Goal: Transaction & Acquisition: Purchase product/service

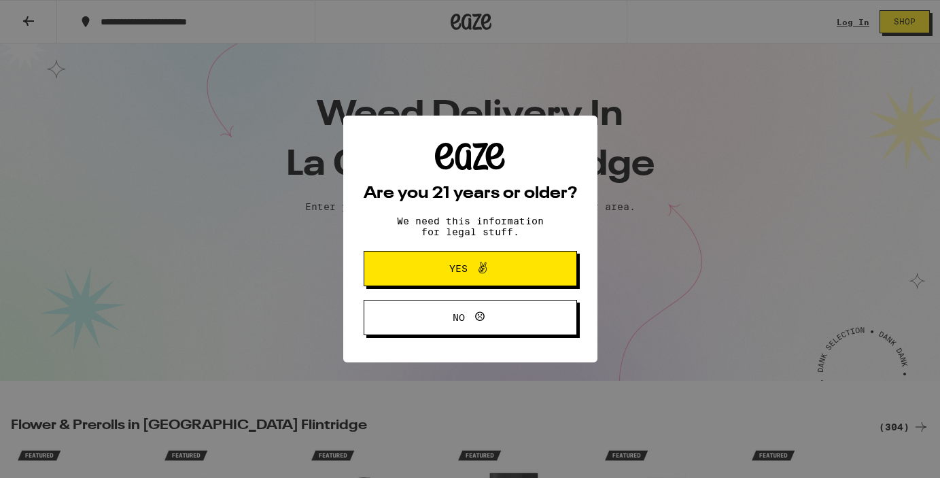
click at [432, 266] on span "Yes" at bounding box center [470, 269] width 103 height 18
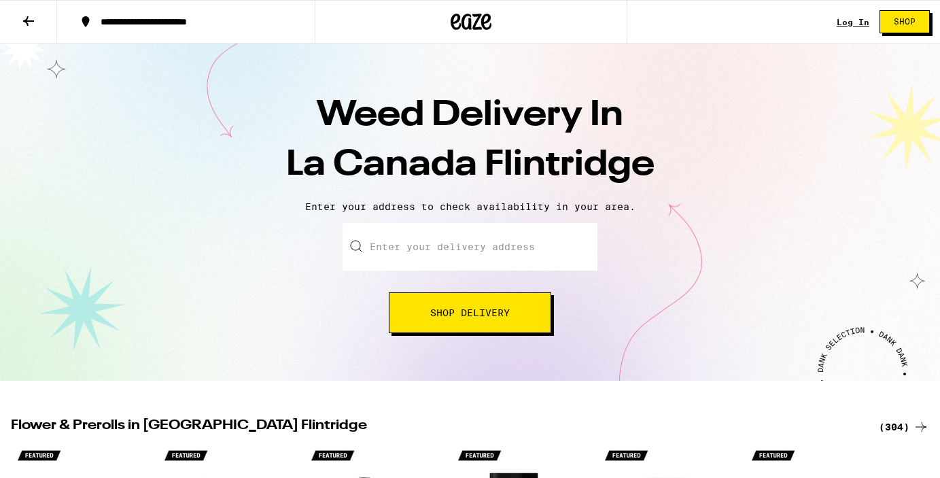
click at [432, 266] on input "Enter your delivery address" at bounding box center [470, 247] width 255 height 48
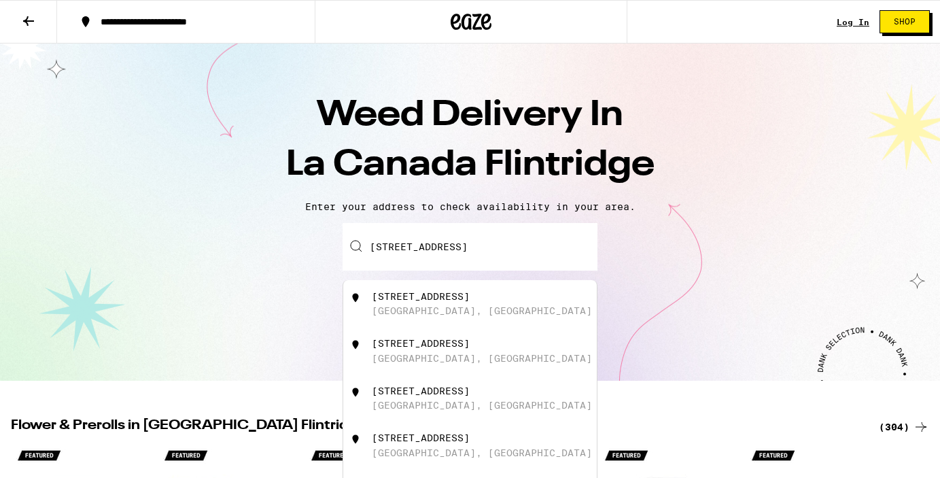
click at [457, 300] on div "4463 Ardara Place" at bounding box center [421, 296] width 98 height 11
type input "4463 Ardara Place, La Cañada Flintridge, CA"
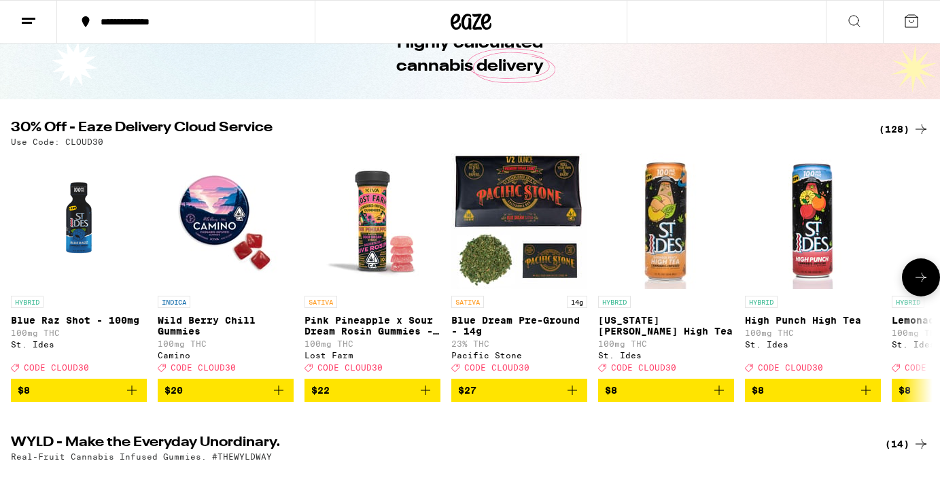
scroll to position [73, 0]
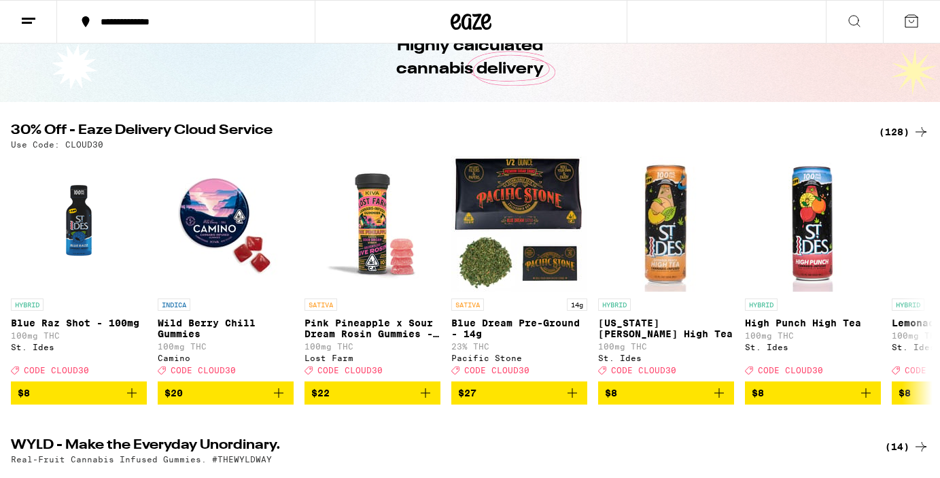
click at [893, 131] on div "(128)" at bounding box center [904, 132] width 50 height 16
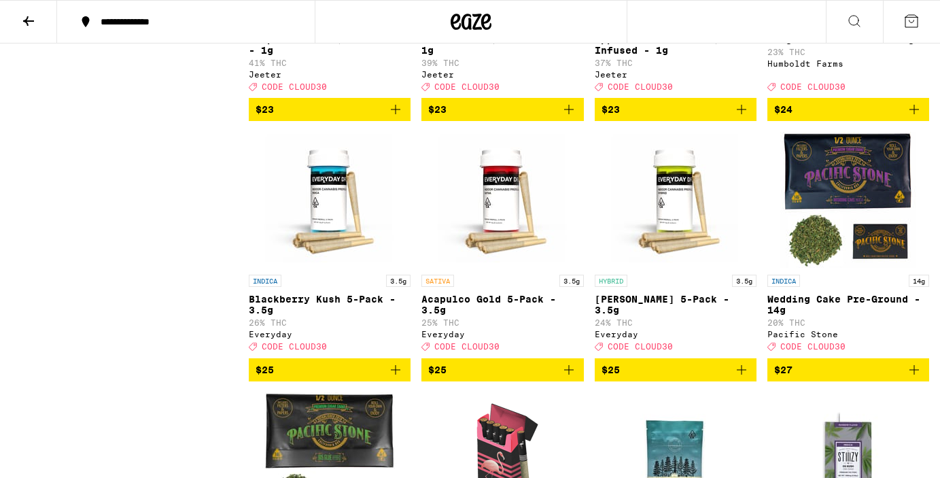
scroll to position [3535, 0]
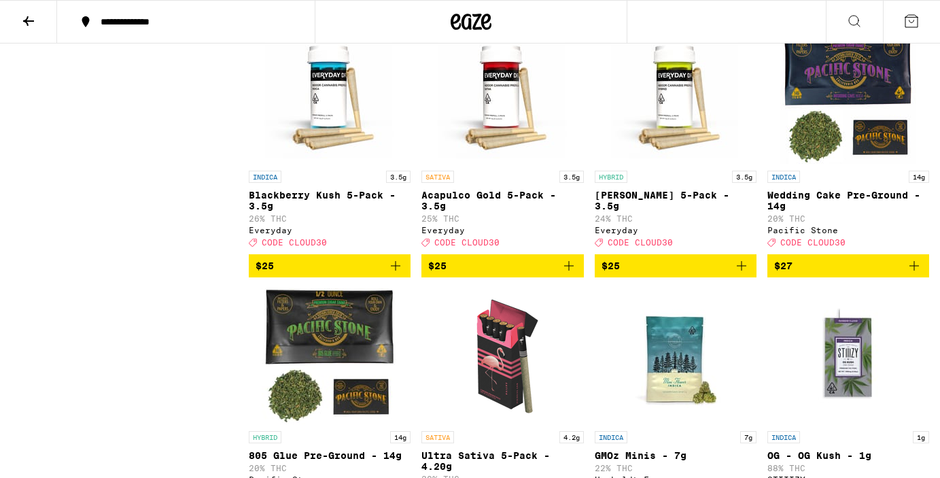
click at [839, 164] on img "Open page for Wedding Cake Pre-Ground - 14g from Pacific Stone" at bounding box center [848, 96] width 136 height 136
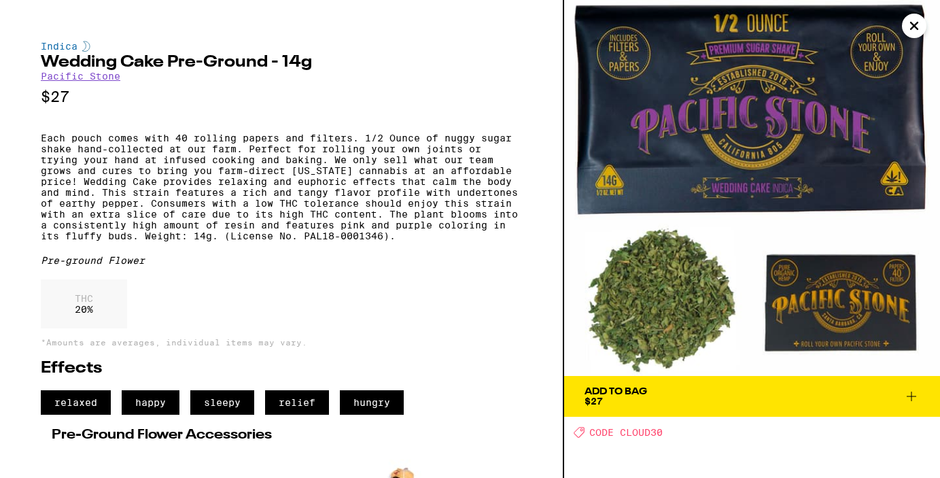
click at [909, 33] on icon "Close" at bounding box center [914, 26] width 16 height 20
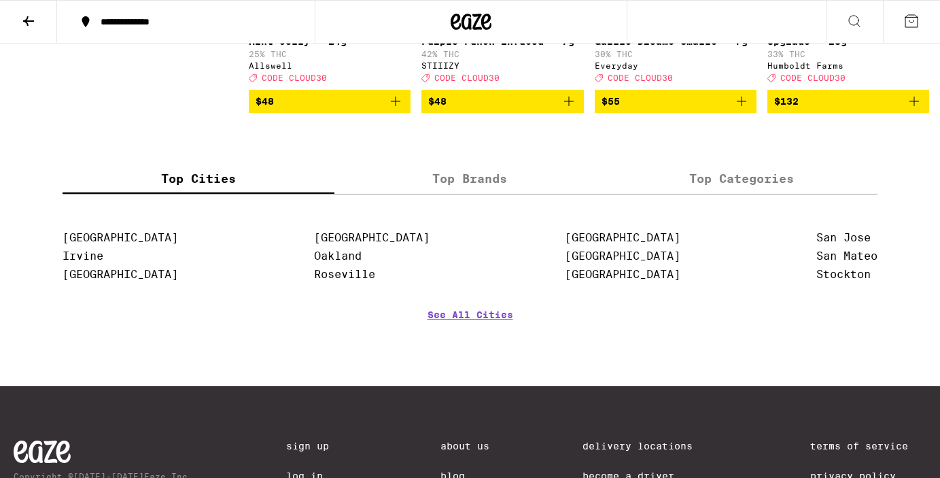
scroll to position [8374, 0]
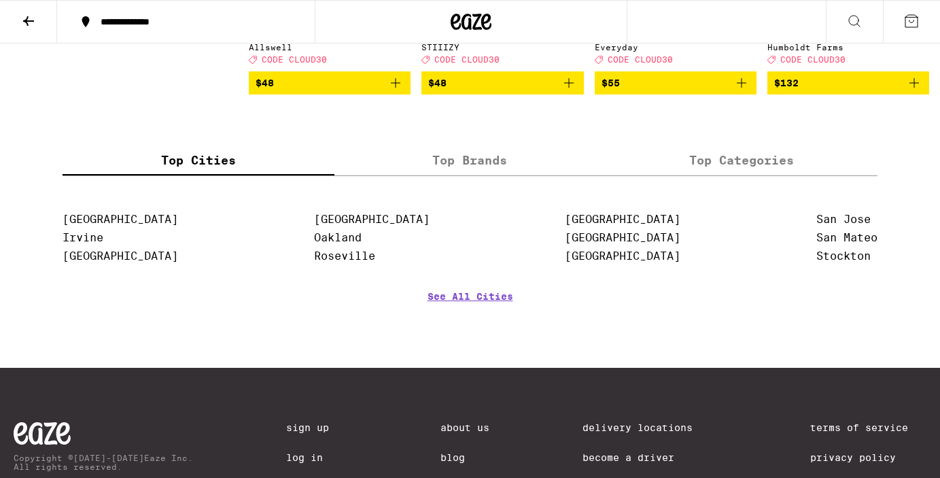
click at [825, 29] on p "Upgrade - 28g" at bounding box center [848, 23] width 162 height 11
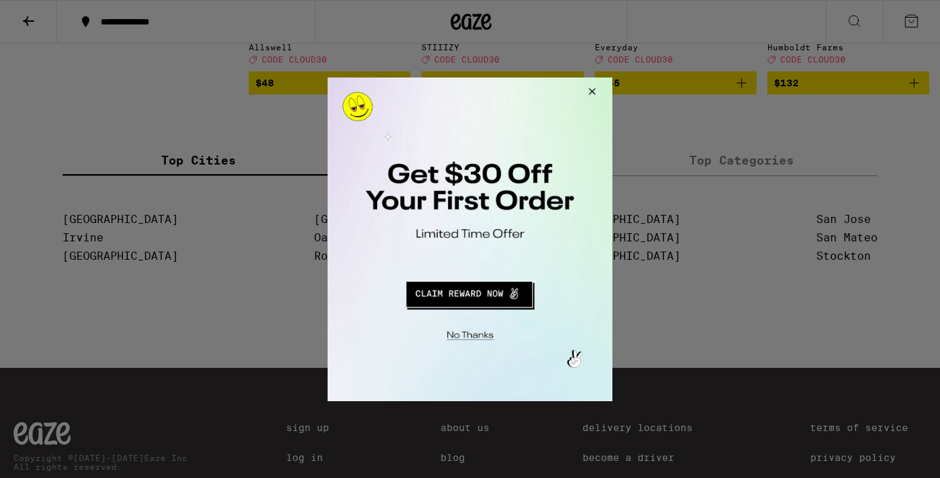
click at [471, 298] on button "Redirect to URL" at bounding box center [469, 291] width 237 height 33
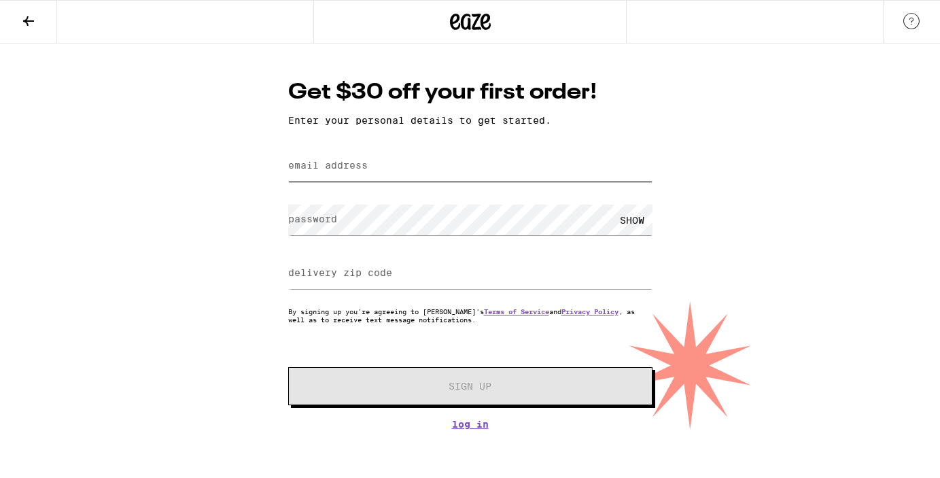
click at [438, 160] on input "email address" at bounding box center [470, 166] width 364 height 31
type input "stephkough@gmail.com"
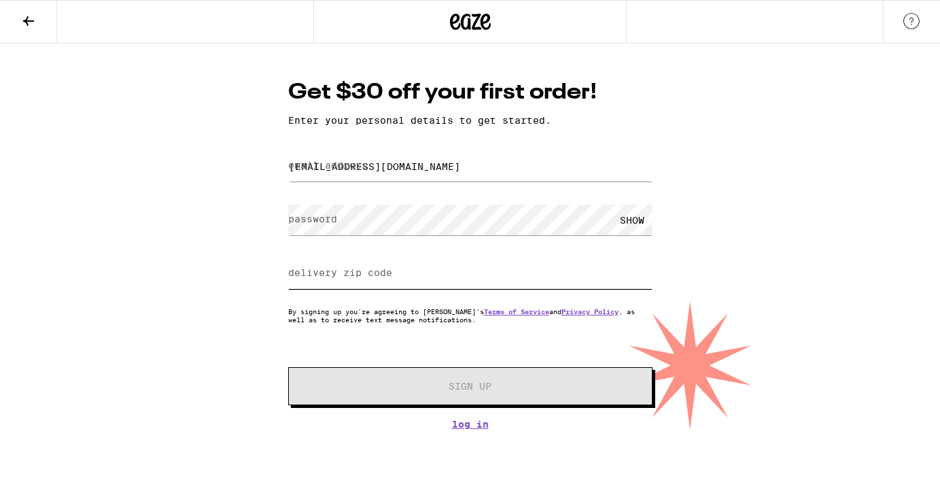
type input "91106"
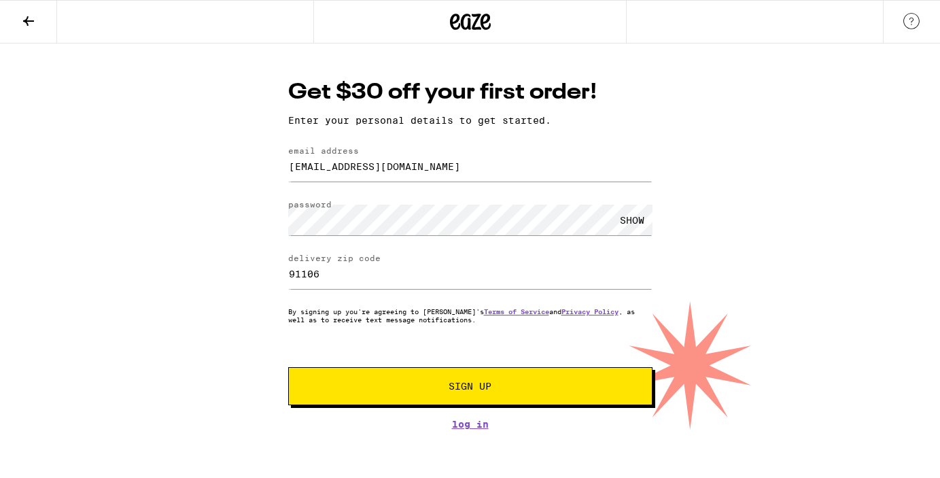
click at [411, 398] on button "Sign Up" at bounding box center [470, 386] width 364 height 38
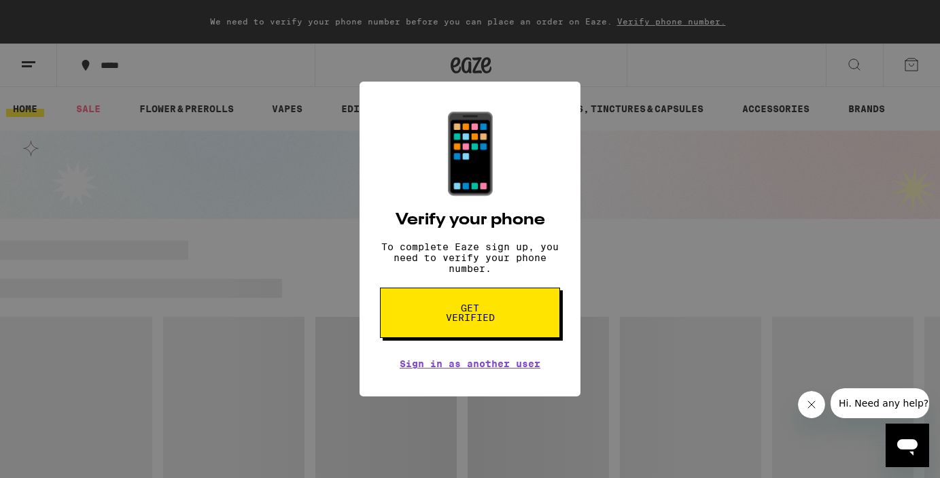
click at [500, 321] on span "Get verified" at bounding box center [470, 312] width 70 height 19
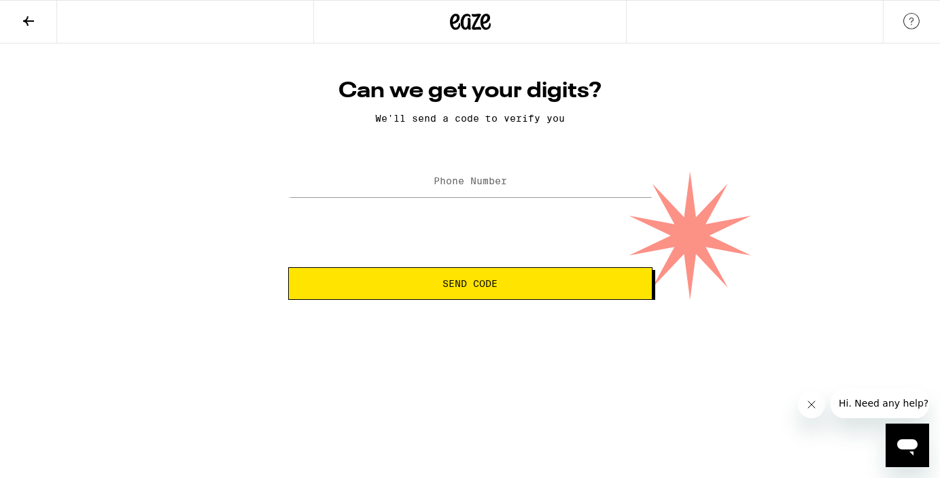
click at [456, 182] on label "Phone Number" at bounding box center [470, 180] width 73 height 11
type input "[PHONE_NUMBER]"
click at [483, 300] on button "Send Code" at bounding box center [470, 283] width 364 height 33
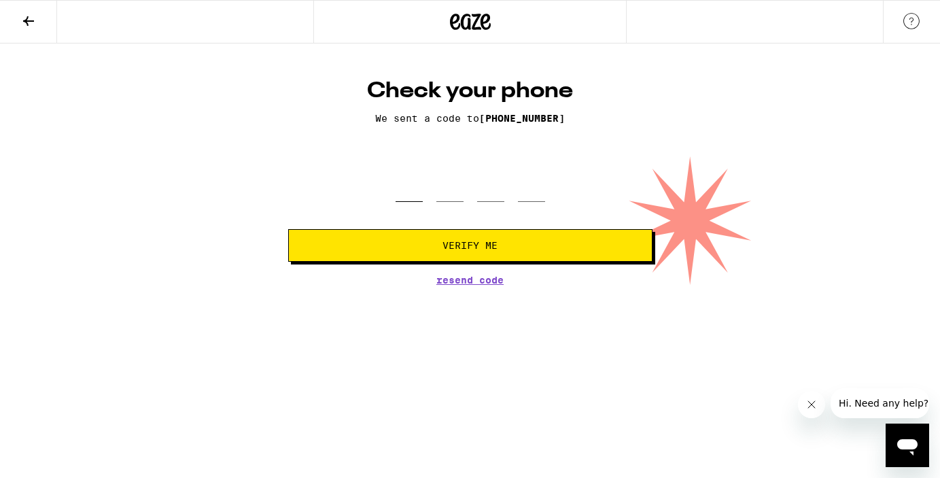
click at [411, 189] on input "tel" at bounding box center [409, 182] width 27 height 40
type input "1"
type input "3"
type input "6"
type input "0"
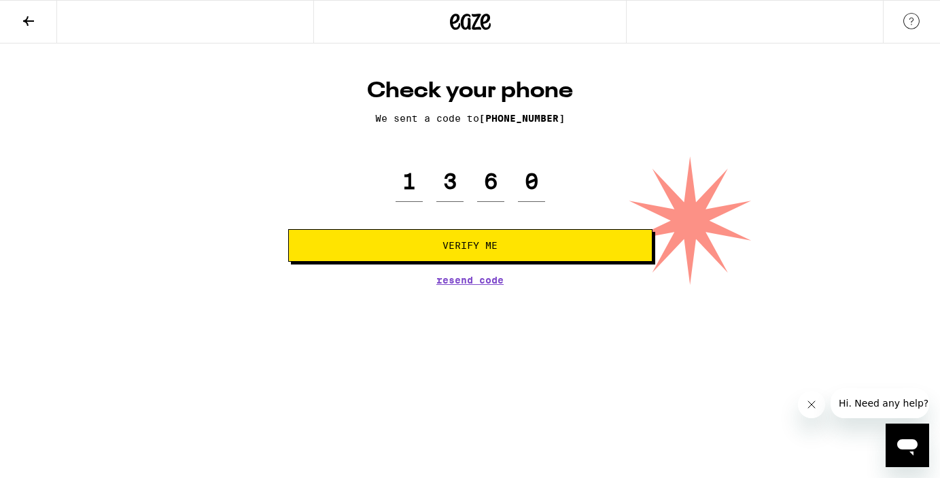
click at [498, 247] on span "Verify Me" at bounding box center [470, 246] width 341 height 10
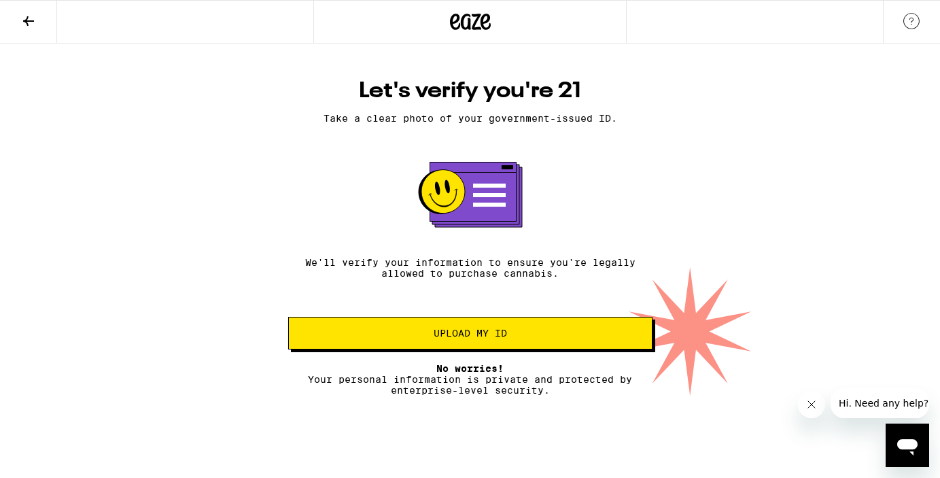
click at [484, 326] on button "Upload my ID" at bounding box center [470, 333] width 364 height 33
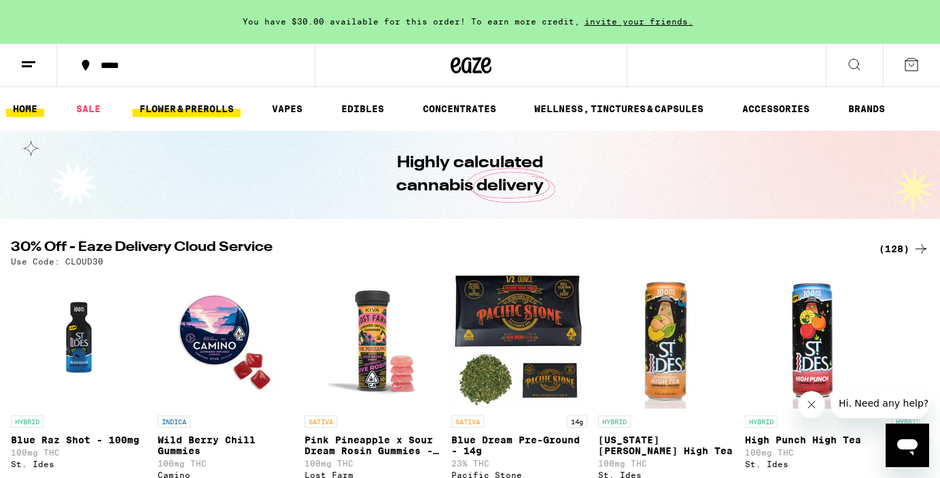
click at [203, 114] on link "FLOWER & PREROLLS" at bounding box center [187, 109] width 108 height 16
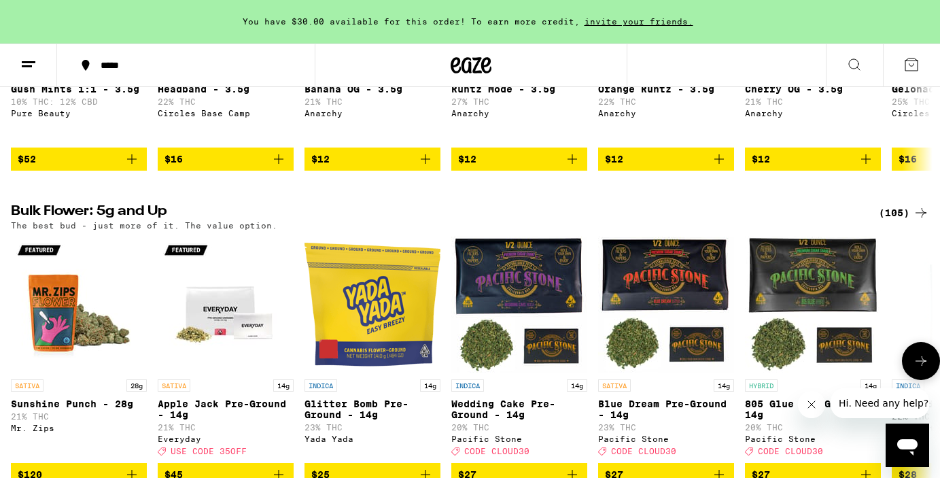
scroll to position [411, 0]
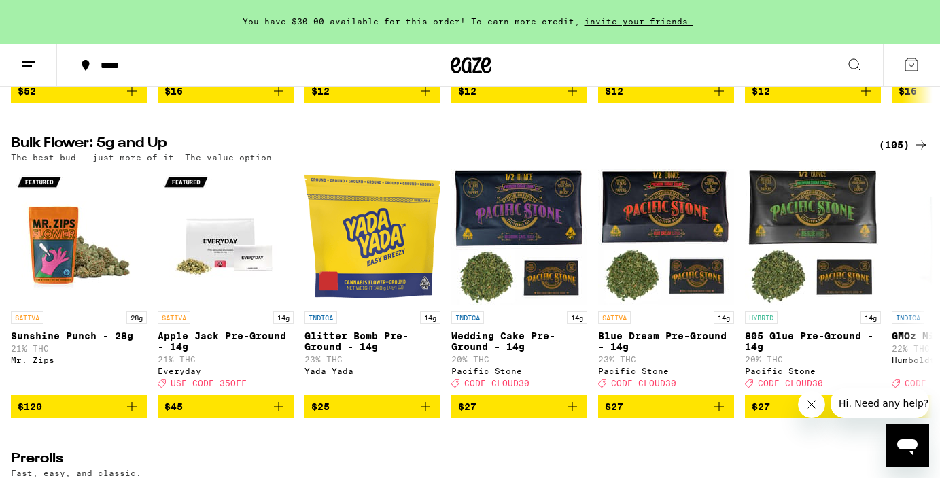
click at [889, 153] on div "(105)" at bounding box center [904, 145] width 50 height 16
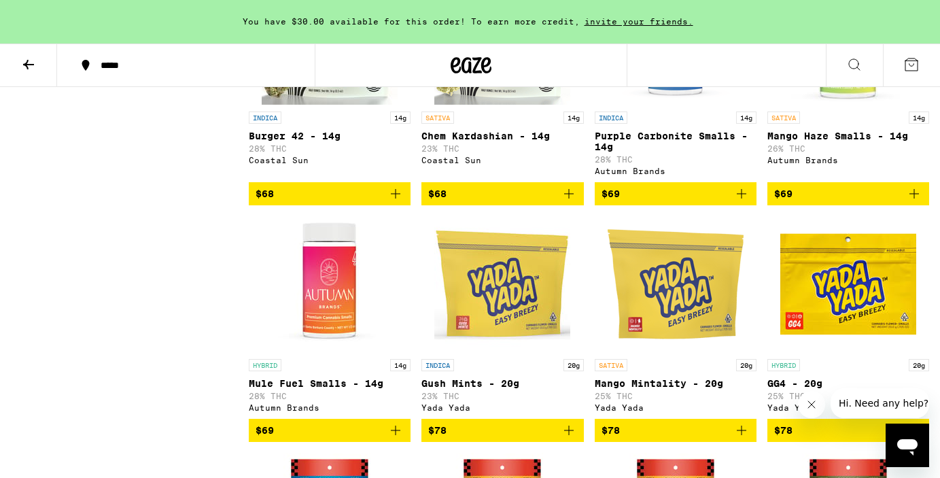
scroll to position [3745, 0]
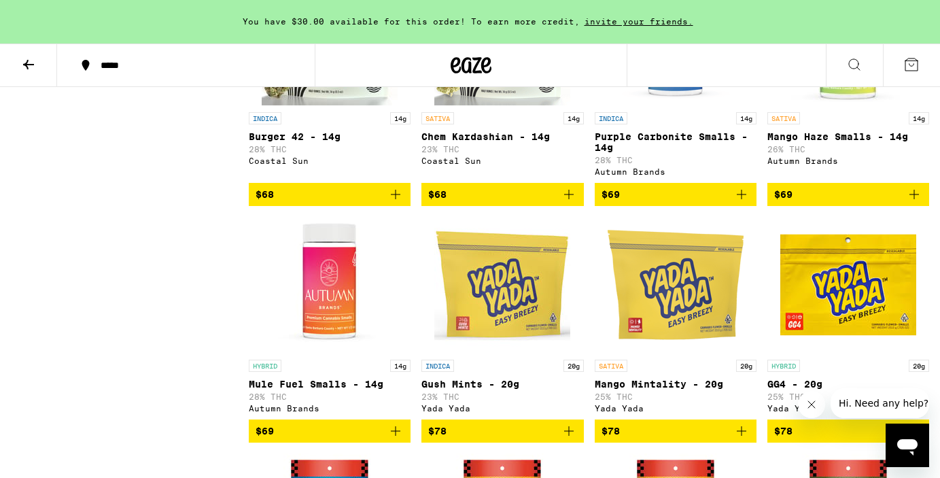
click at [321, 142] on p "Burger 42 - 14g" at bounding box center [330, 136] width 162 height 11
click at [338, 353] on img "Open page for Mule Fuel Smalls - 14g from Autumn Brands" at bounding box center [330, 285] width 136 height 136
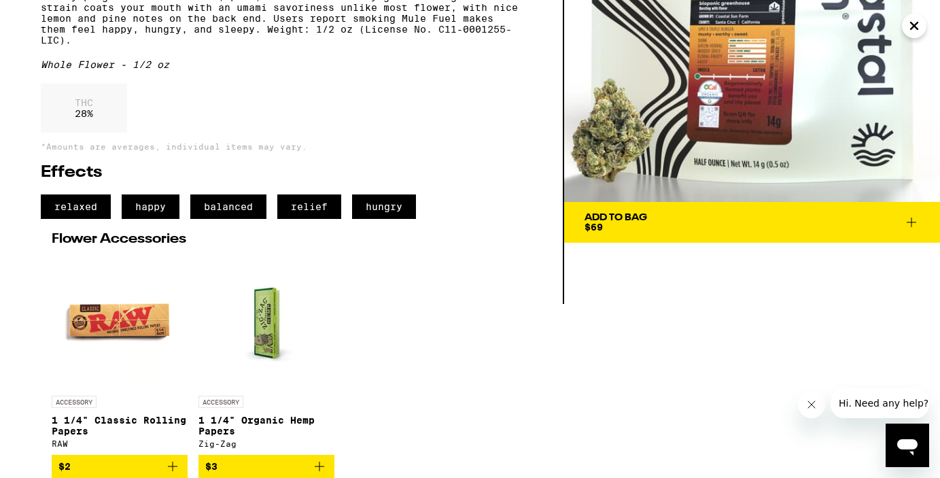
scroll to position [207, 0]
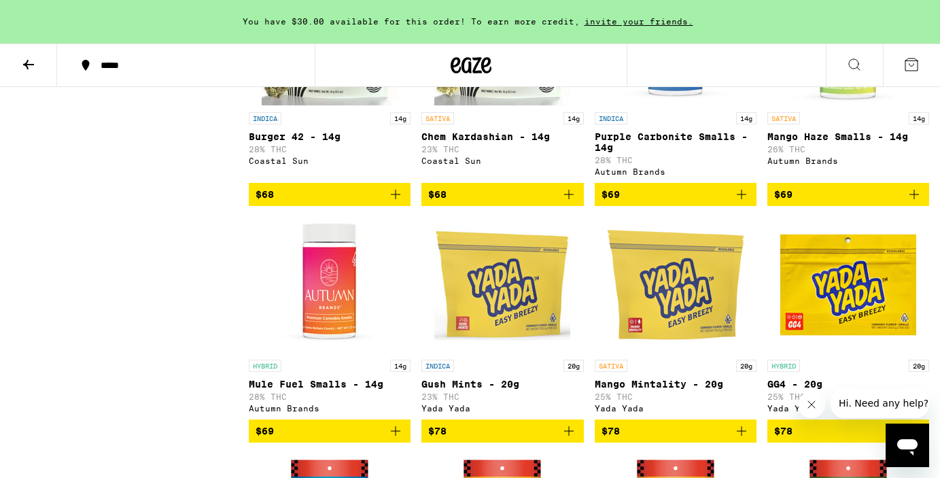
scroll to position [3781, 0]
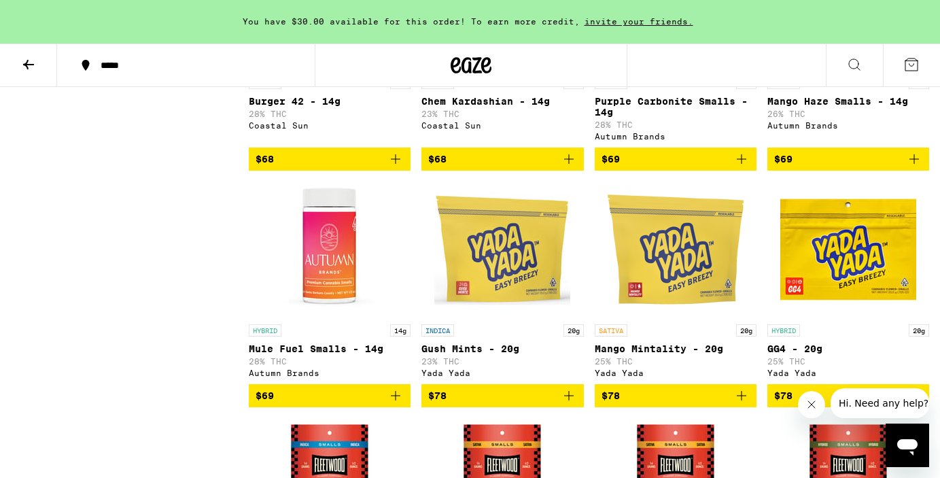
click at [673, 118] on p "Purple Carbonite Smalls - 14g" at bounding box center [676, 107] width 162 height 22
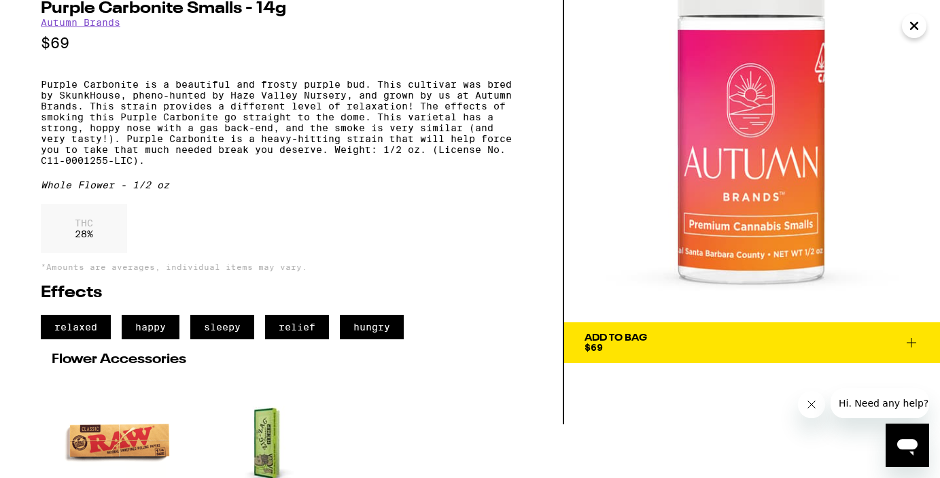
scroll to position [117, 0]
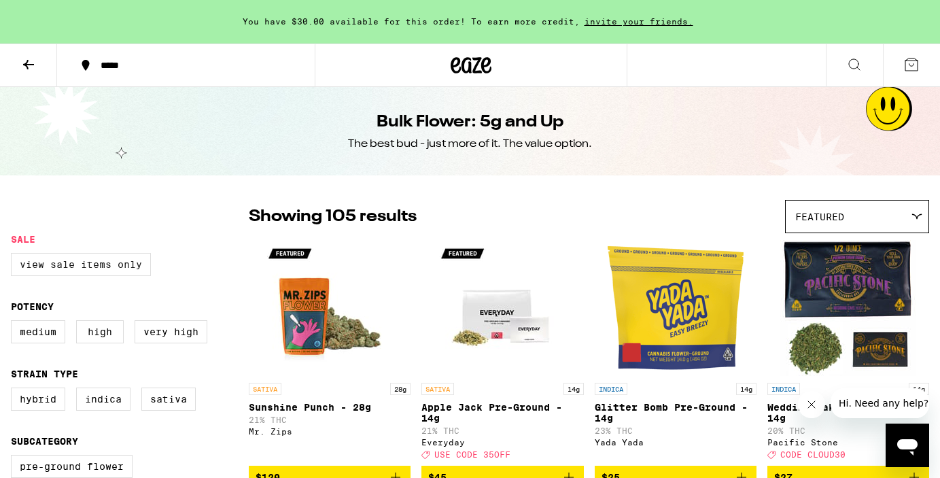
click at [97, 276] on label "View Sale Items Only" at bounding box center [81, 264] width 140 height 23
click at [14, 256] on input "View Sale Items Only" at bounding box center [14, 255] width 1 height 1
checkbox input "true"
